Goal: Check status: Check status

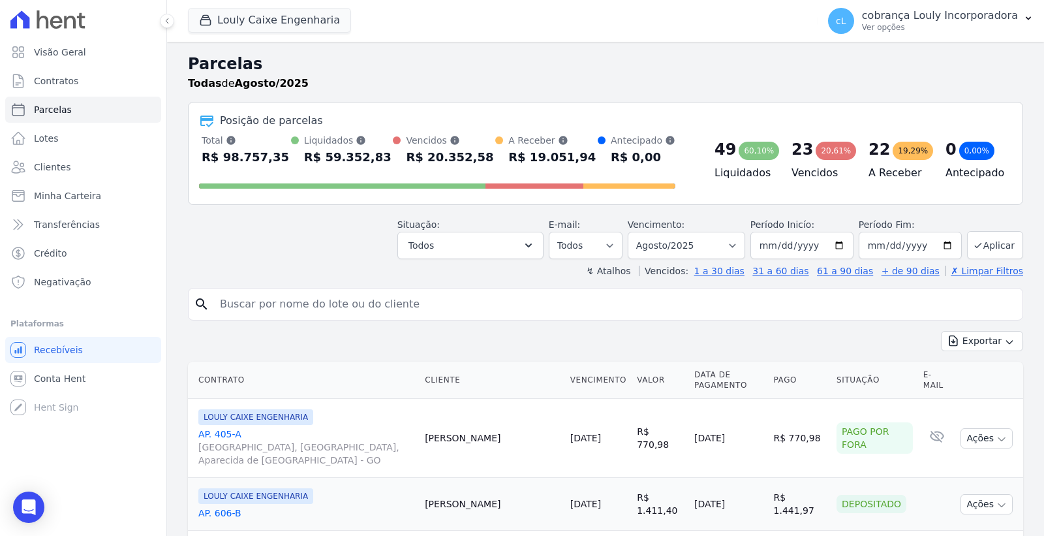
select select
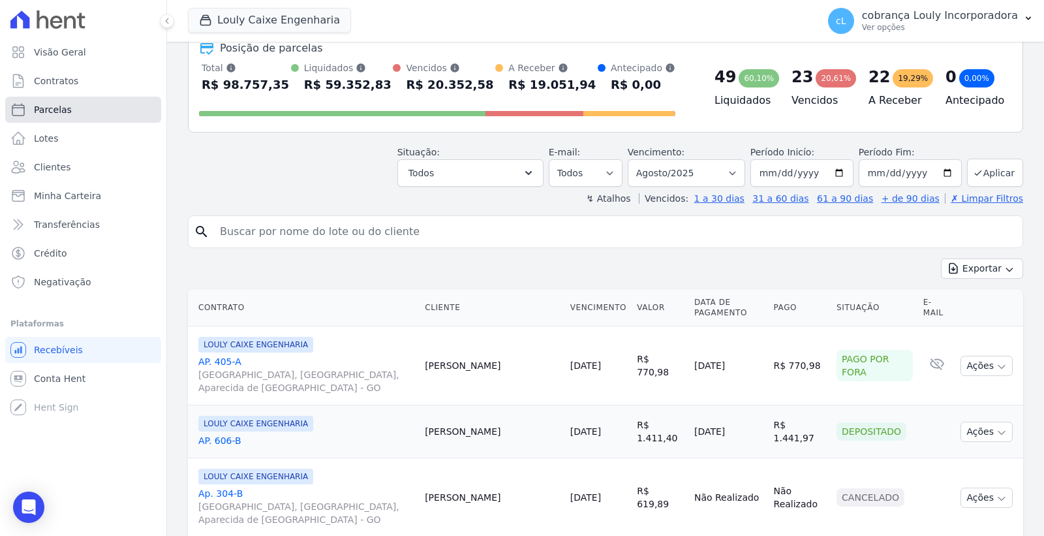
click at [82, 108] on link "Parcelas" at bounding box center [83, 110] width 156 height 26
select select
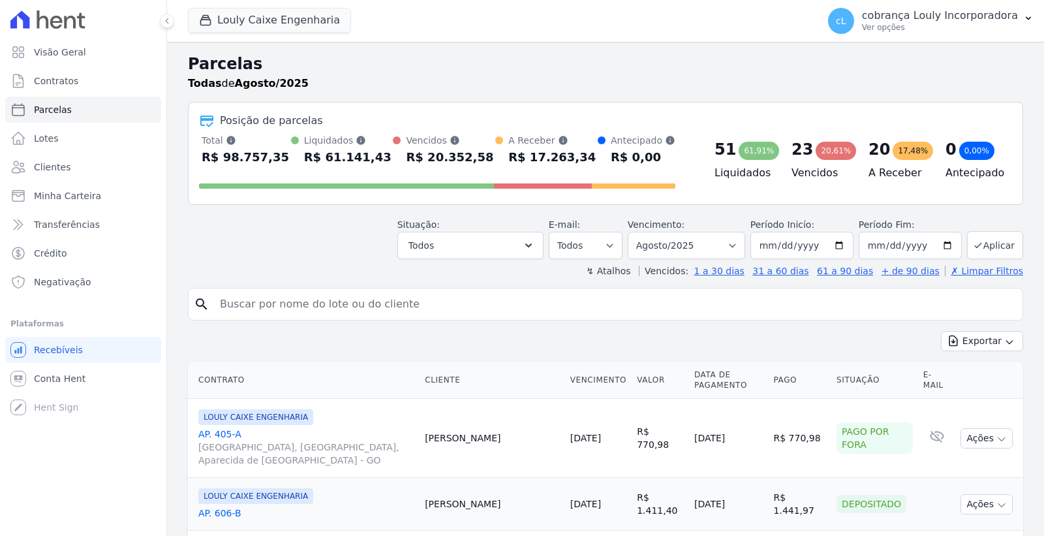
select select
type input "LUCAS BARROS MARTINS"
select select
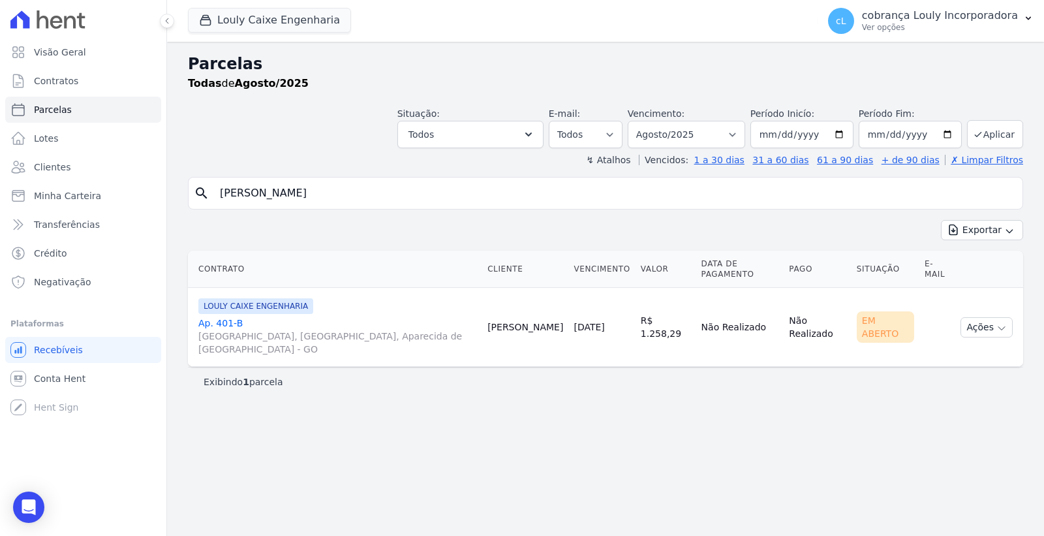
click at [351, 330] on span "[GEOGRAPHIC_DATA], [GEOGRAPHIC_DATA], Aparecida de [GEOGRAPHIC_DATA] - GO" at bounding box center [337, 343] width 279 height 26
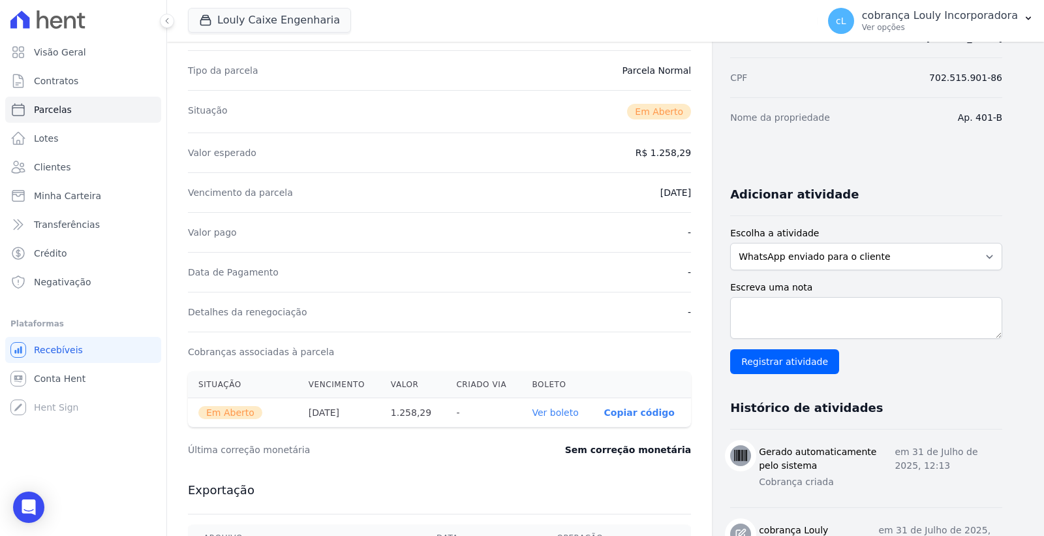
scroll to position [145, 0]
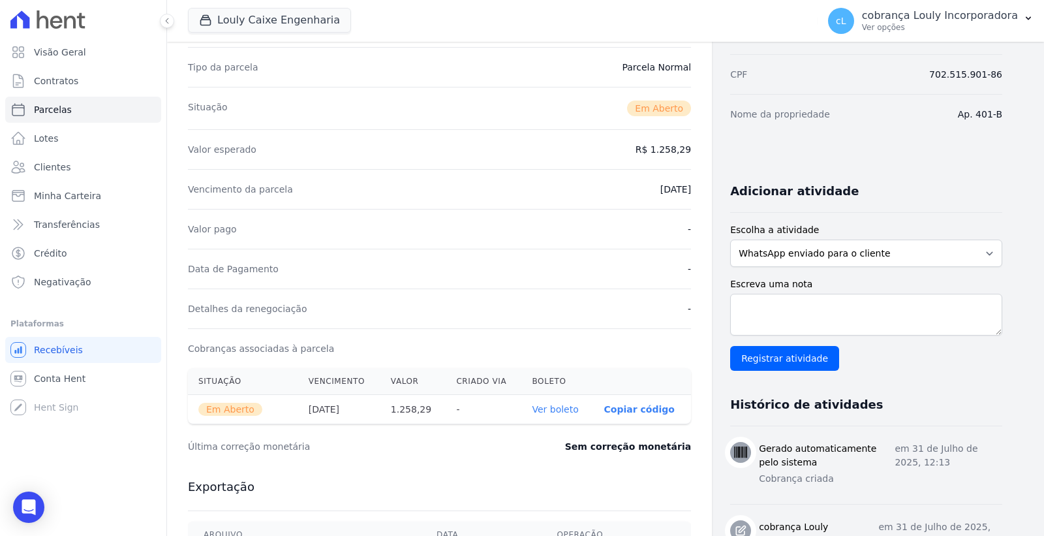
click at [547, 407] on link "Ver boleto" at bounding box center [555, 409] width 46 height 10
